Goal: Find specific page/section: Find specific page/section

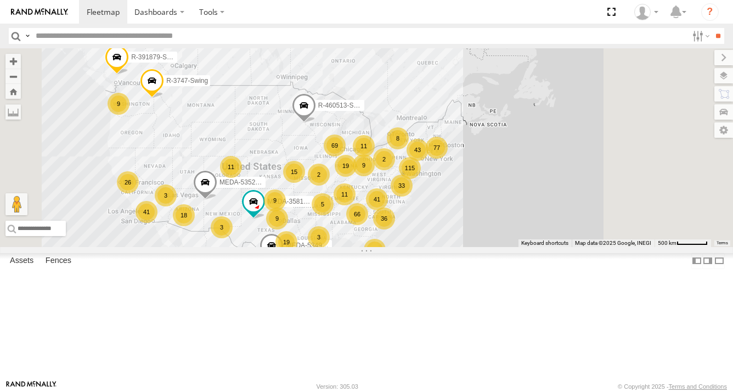
drag, startPoint x: 658, startPoint y: 207, endPoint x: 562, endPoint y: 235, distance: 100.0
click at [564, 232] on div "R-3747-Swing 82 115 2 66 77 33 19 9 41 36 21 69 15 18 19 9 9 41 11 26 3 11 9 11…" at bounding box center [366, 147] width 733 height 199
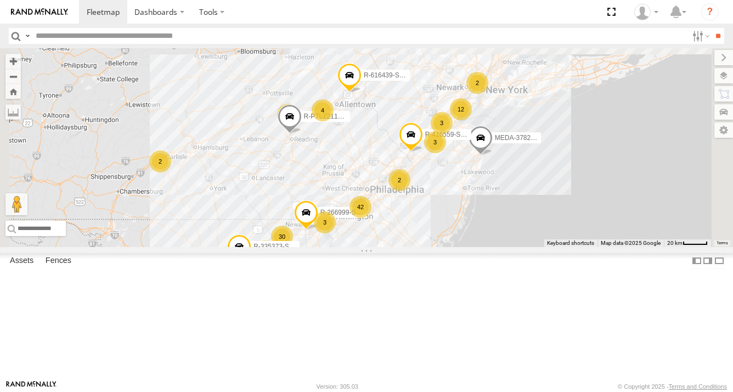
drag, startPoint x: 541, startPoint y: 179, endPoint x: 557, endPoint y: 280, distance: 102.8
click at [557, 247] on div "R-3747-Swing R-391879-Swing MEDA-358103-Roll MEDA-535214-Roll MEDA-534904-Roll …" at bounding box center [366, 147] width 733 height 199
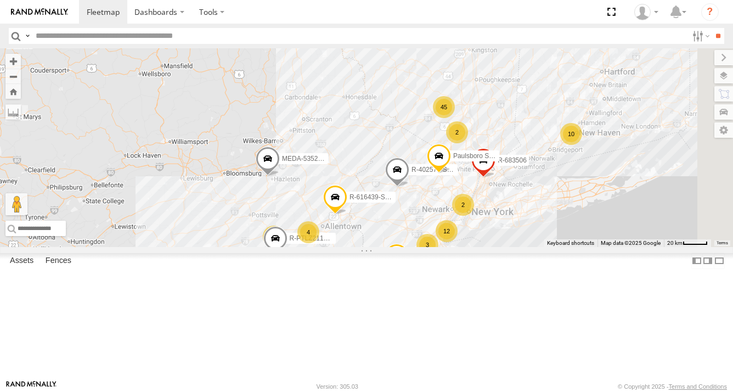
drag, startPoint x: 502, startPoint y: 190, endPoint x: 485, endPoint y: 316, distance: 127.8
click at [485, 247] on div "R-3747-Swing R-391879-Swing MEDA-358103-Roll MEDA-535214-Roll MEDA-534904-Roll …" at bounding box center [366, 147] width 733 height 199
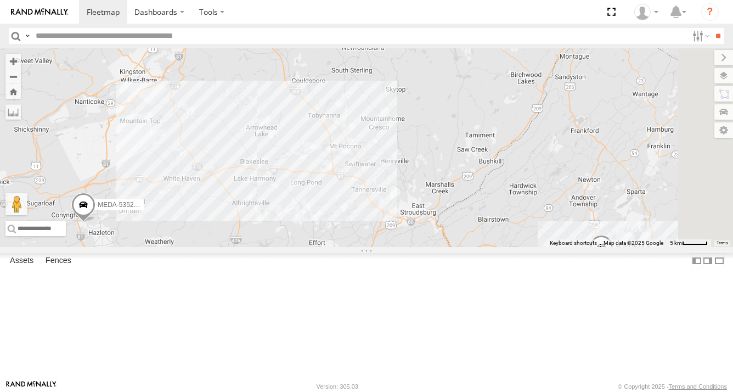
drag, startPoint x: 527, startPoint y: 213, endPoint x: 472, endPoint y: 138, distance: 93.0
click at [497, 247] on div "R-3747-Swing R-391879-Swing MEDA-358103-Roll MEDA-535214-Roll MEDA-534904-Roll …" at bounding box center [366, 147] width 733 height 199
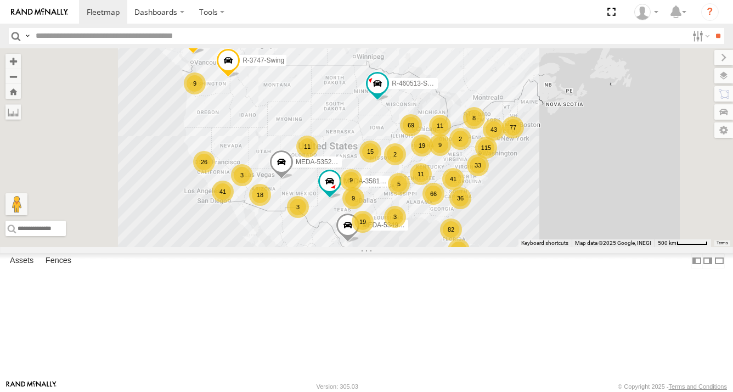
drag, startPoint x: 654, startPoint y: 225, endPoint x: 634, endPoint y: 235, distance: 21.8
click at [634, 235] on div "R-3747-Swing 82 115 2 66 77 33 19 9 41 36 21 69 15 18 19 9 9 41 11 26 3 11 9 11…" at bounding box center [366, 147] width 733 height 199
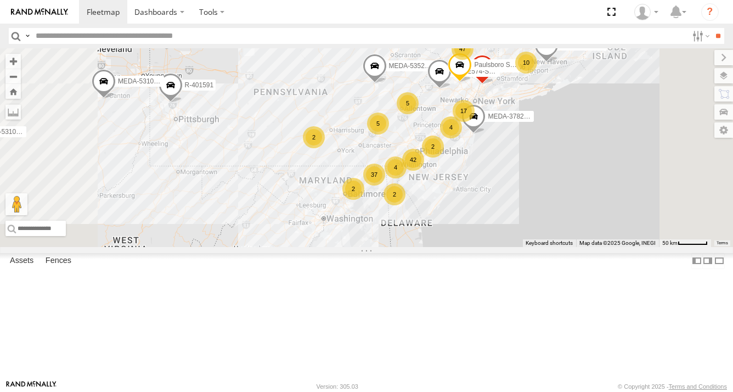
drag, startPoint x: 541, startPoint y: 167, endPoint x: 535, endPoint y: 216, distance: 49.3
click at [535, 216] on div "R-3747-Swing R-391879-Swing MEDA-358103-Roll MEDA-535214-Roll MEDA-534904-Roll …" at bounding box center [366, 147] width 733 height 199
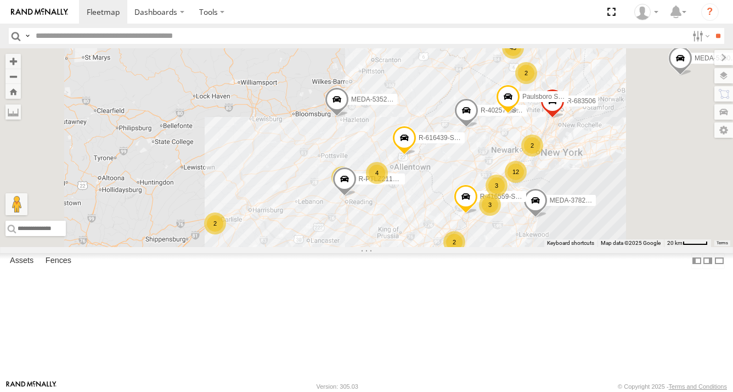
drag, startPoint x: 584, startPoint y: 211, endPoint x: 535, endPoint y: 278, distance: 82.1
click at [535, 247] on div "R-3747-Swing R-391879-Swing MEDA-358103-Roll MEDA-535214-Roll MEDA-534904-Roll …" at bounding box center [366, 147] width 733 height 199
